Goal: Task Accomplishment & Management: Use online tool/utility

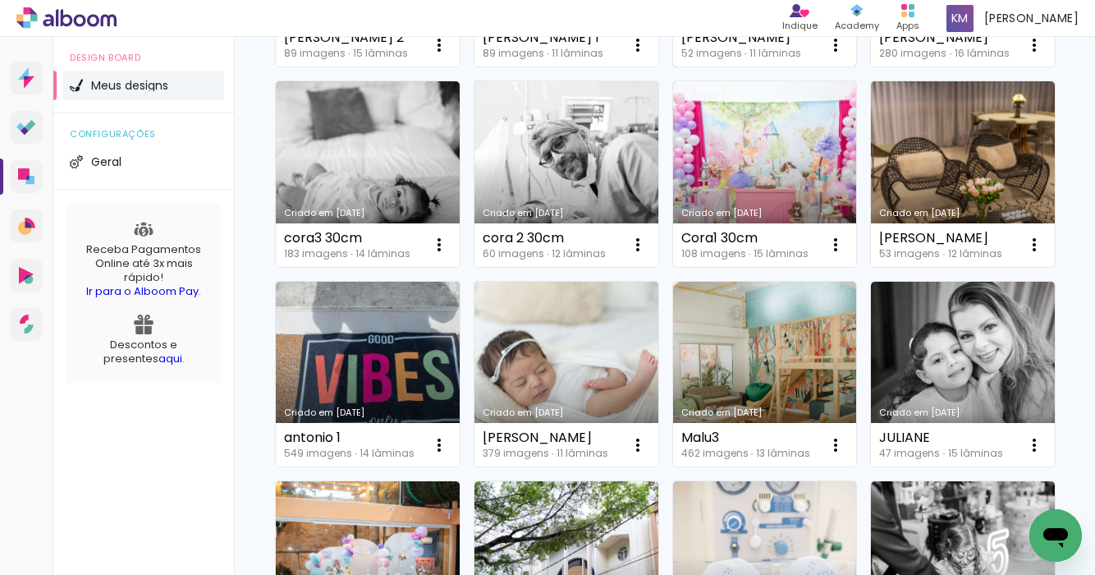
scroll to position [645, 0]
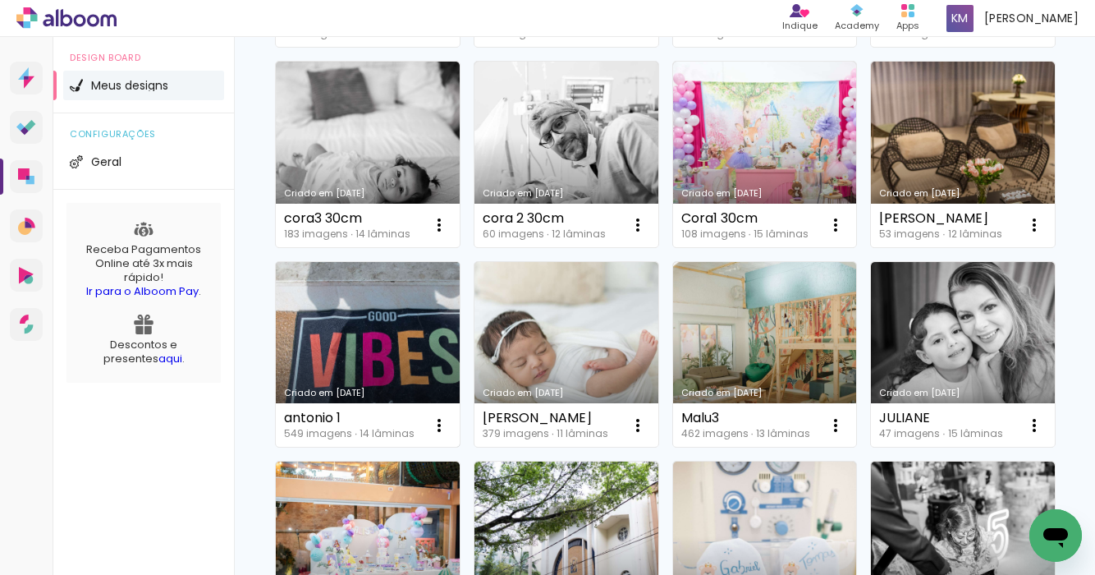
click at [386, 347] on link "Criado em [DATE]" at bounding box center [368, 355] width 184 height 186
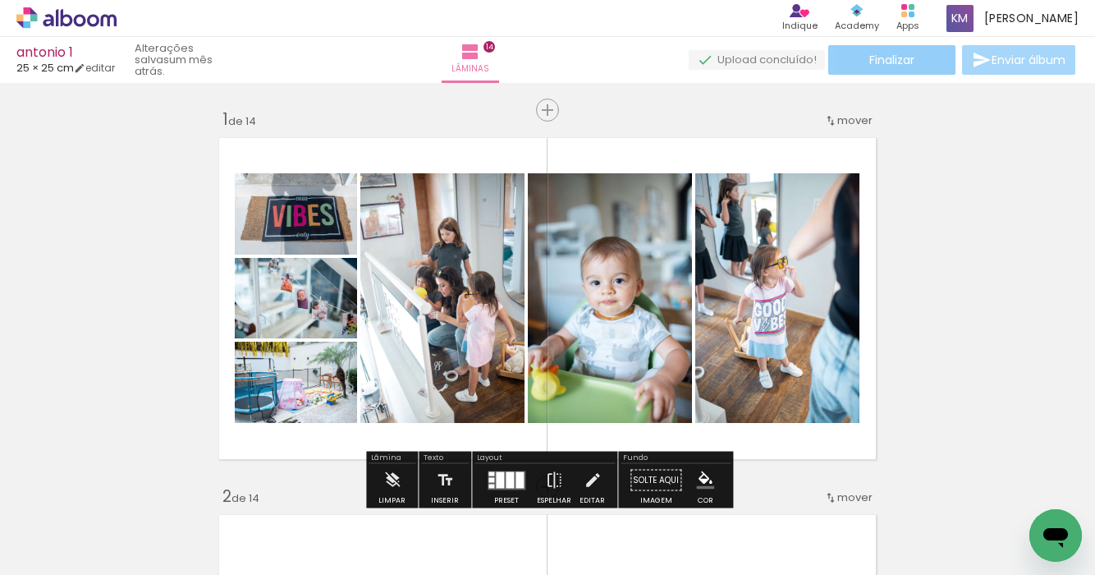
click at [906, 66] on span "Finalizar" at bounding box center [892, 59] width 45 height 11
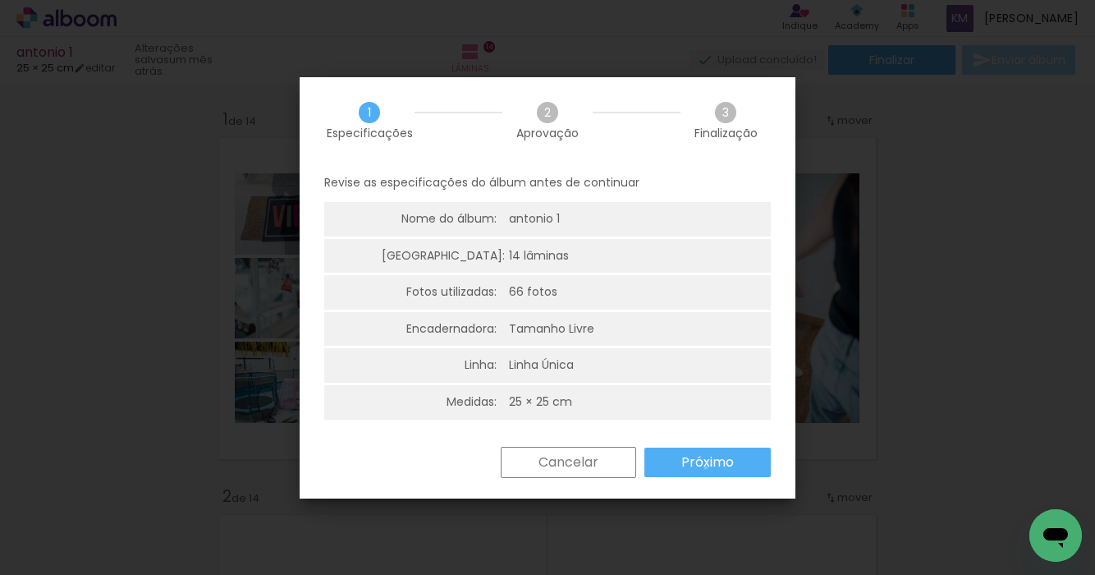
click at [0, 0] on slot "Próximo" at bounding box center [0, 0] width 0 height 0
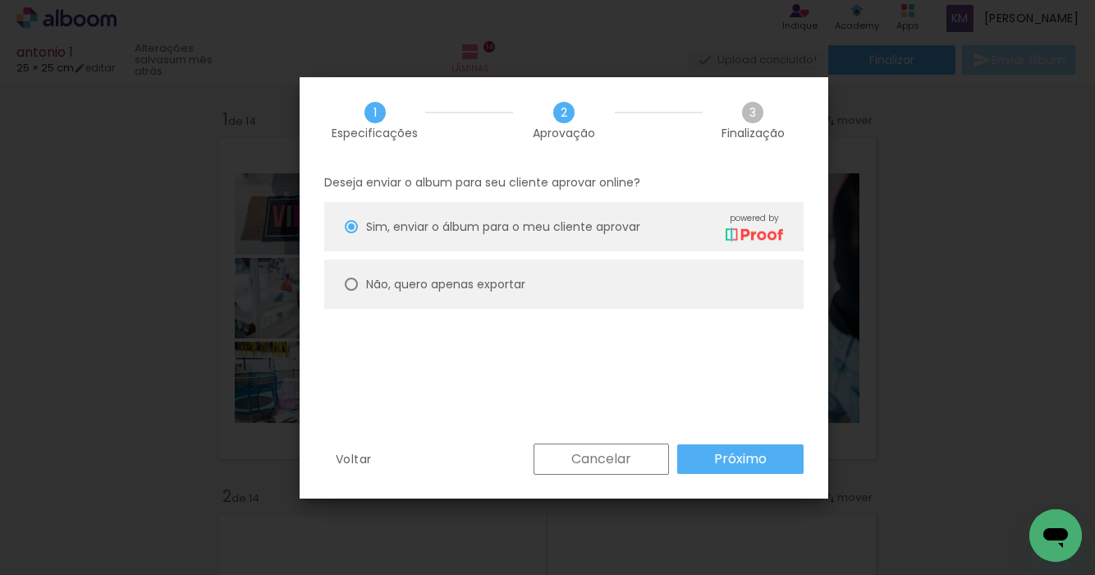
click at [353, 233] on div at bounding box center [351, 226] width 13 height 13
type paper-radio-button "on"
click at [0, 0] on slot "Próximo" at bounding box center [0, 0] width 0 height 0
type input "Alta, 300 DPI"
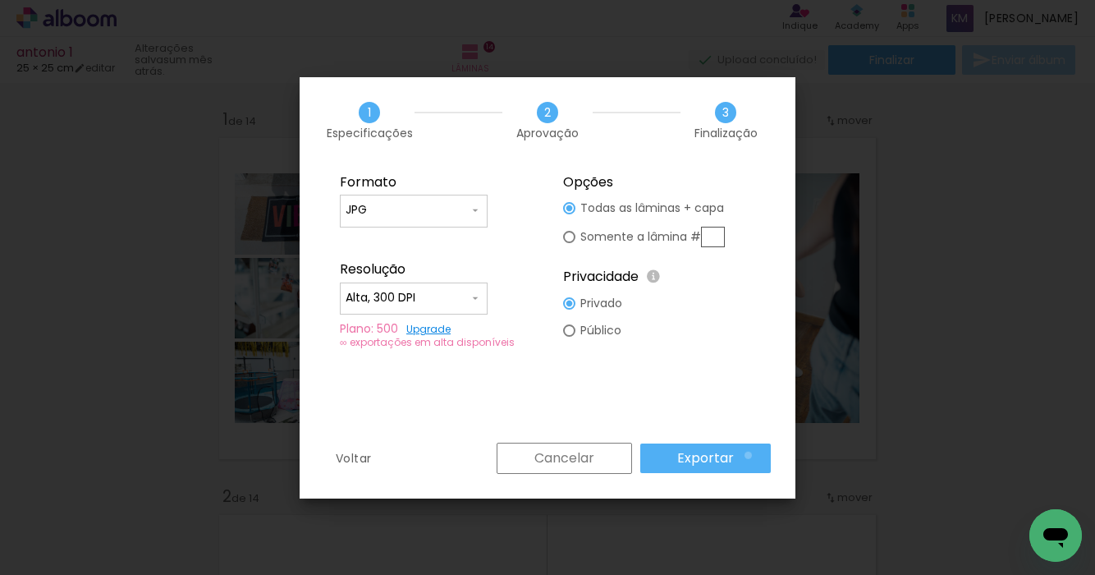
click at [751, 455] on paper-button "Exportar" at bounding box center [706, 458] width 131 height 30
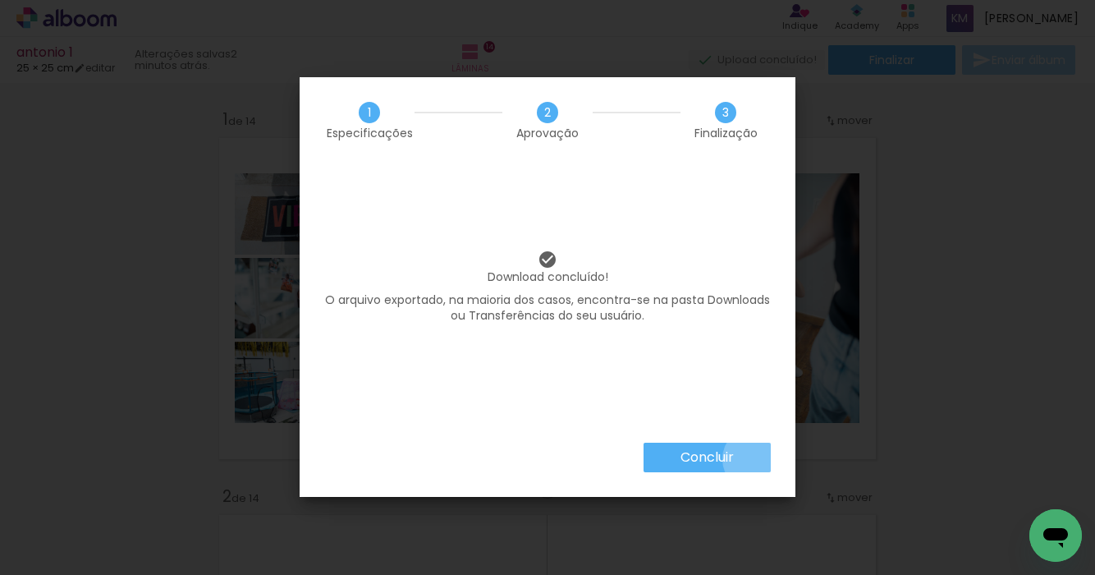
click at [755, 459] on paper-button "Concluir" at bounding box center [707, 458] width 127 height 30
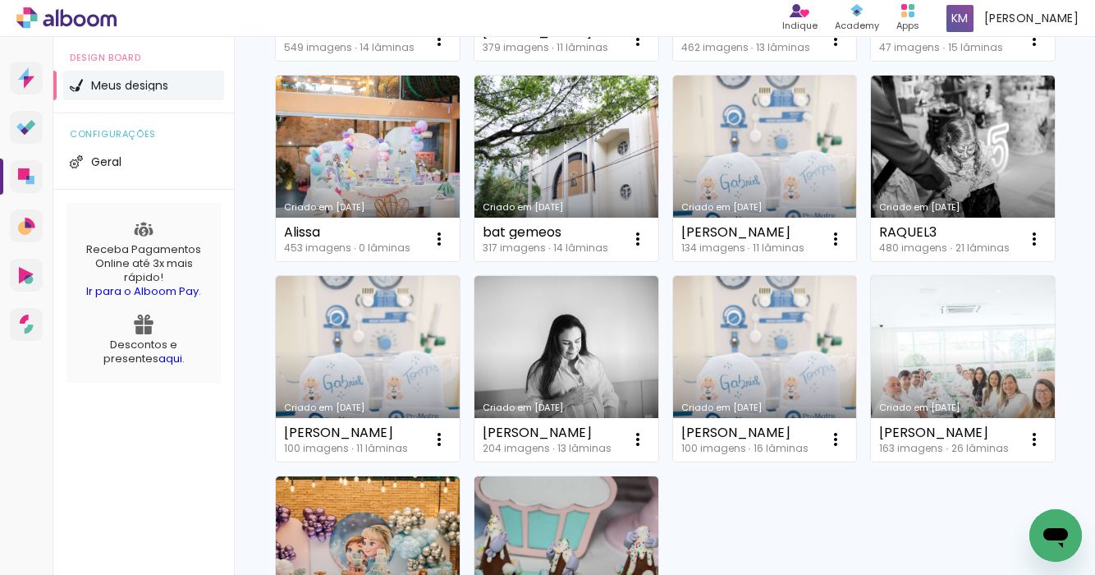
scroll to position [1169, 0]
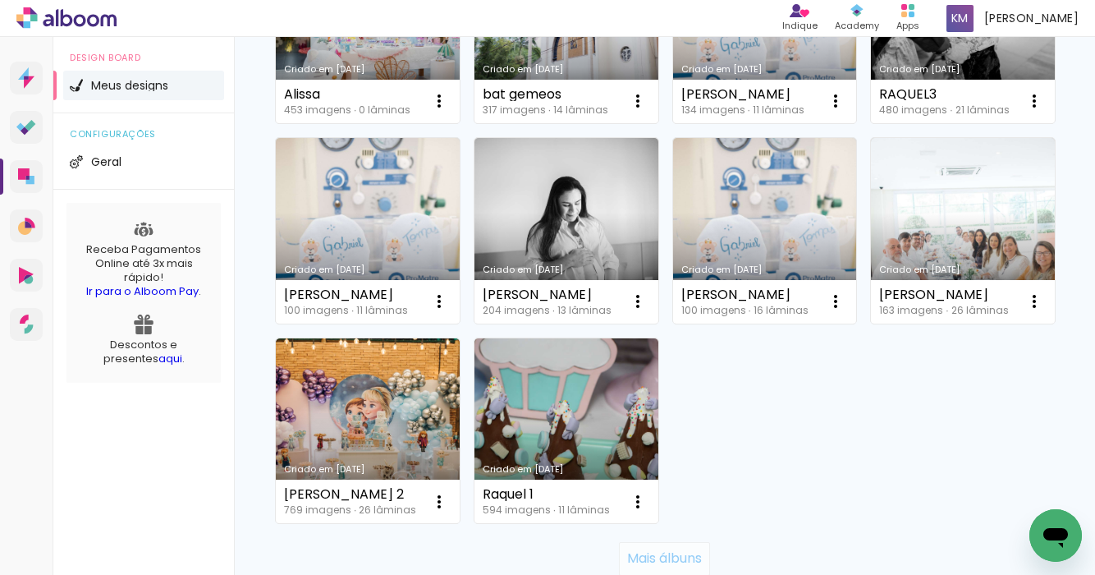
click at [0, 0] on slot "Mais álbuns" at bounding box center [0, 0] width 0 height 0
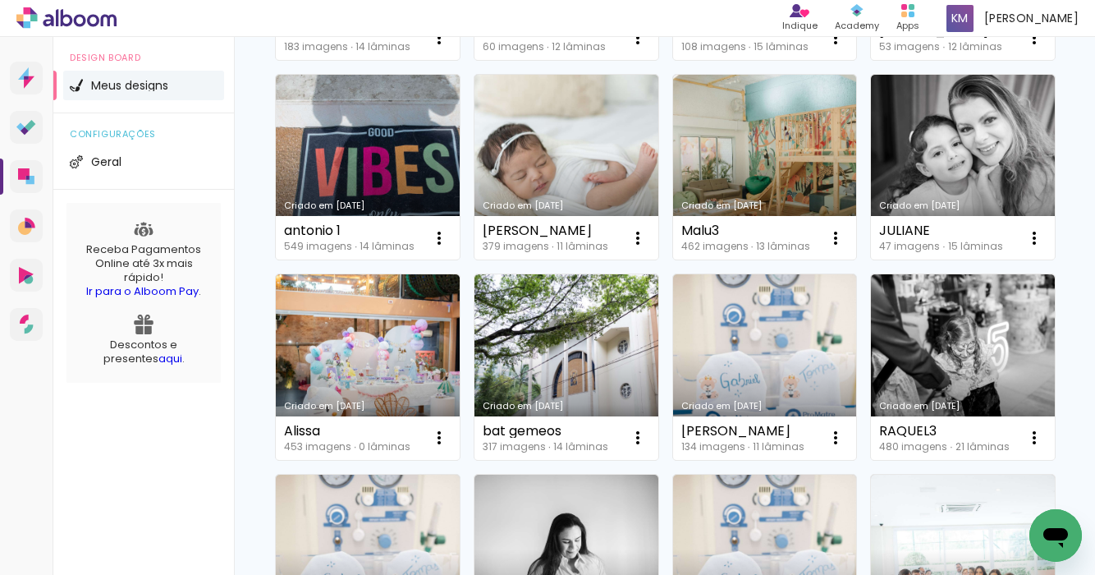
scroll to position [739, 0]
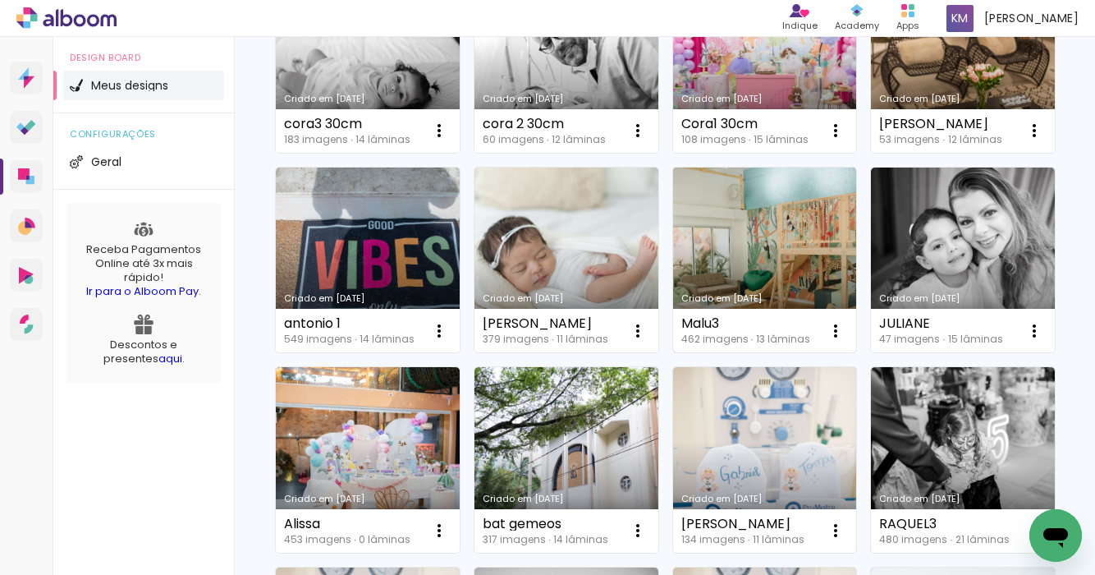
click at [760, 252] on link "Criado em [DATE]" at bounding box center [765, 261] width 184 height 186
